Goal: Task Accomplishment & Management: Manage account settings

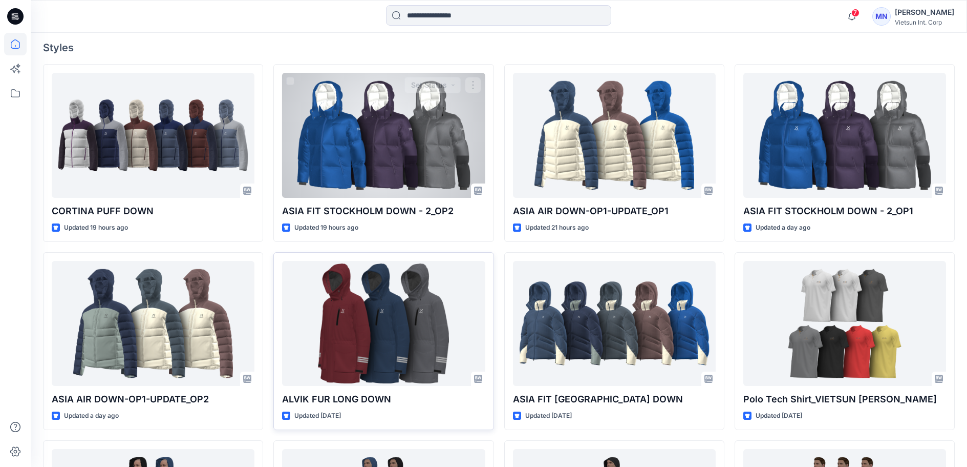
scroll to position [307, 0]
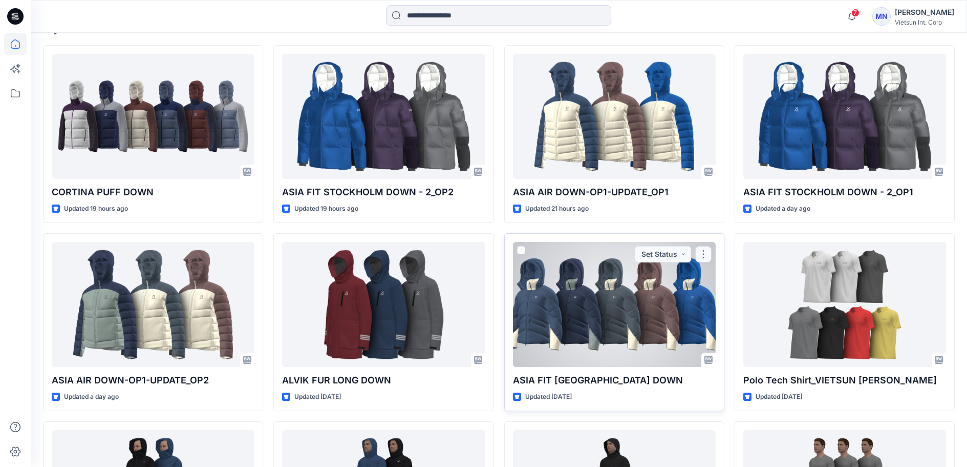
click at [707, 262] on button "button" at bounding box center [704, 254] width 16 height 16
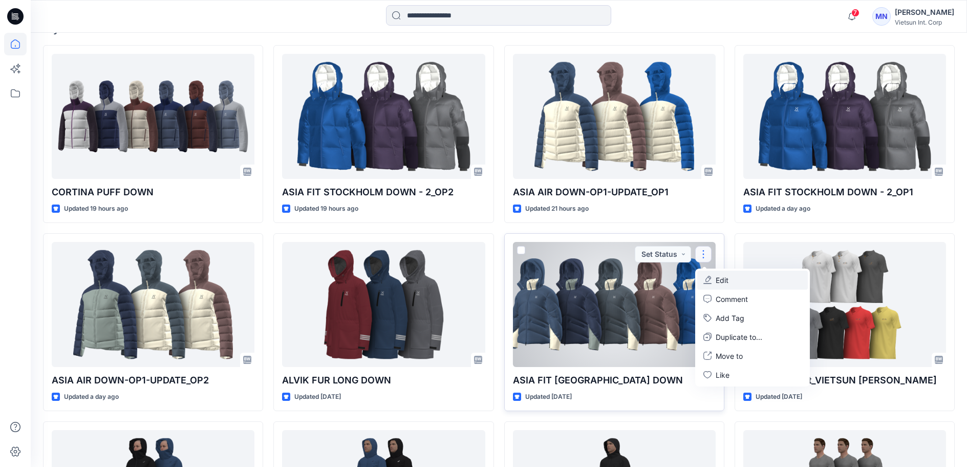
click at [720, 285] on p "Edit" at bounding box center [722, 280] width 13 height 11
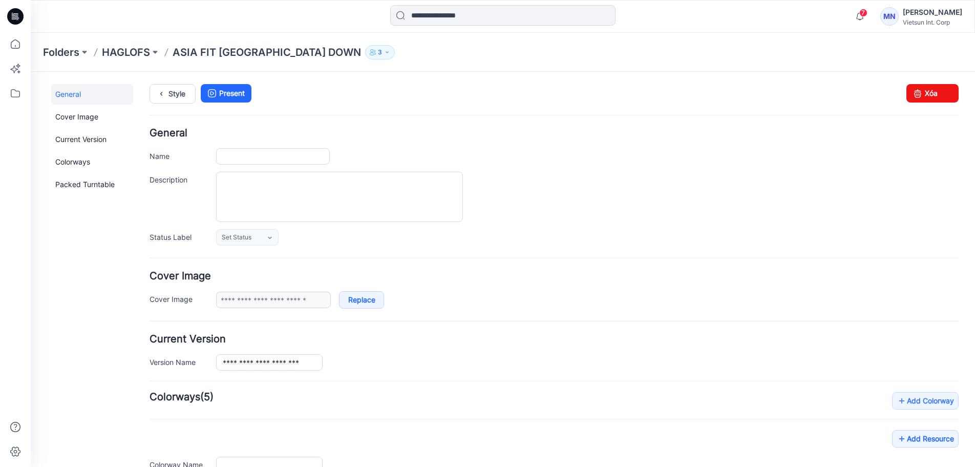
type input "**********"
drag, startPoint x: 937, startPoint y: 90, endPoint x: 575, endPoint y: 121, distance: 362.9
click at [937, 90] on link "Xóa" at bounding box center [933, 93] width 52 height 18
